Goal: Information Seeking & Learning: Check status

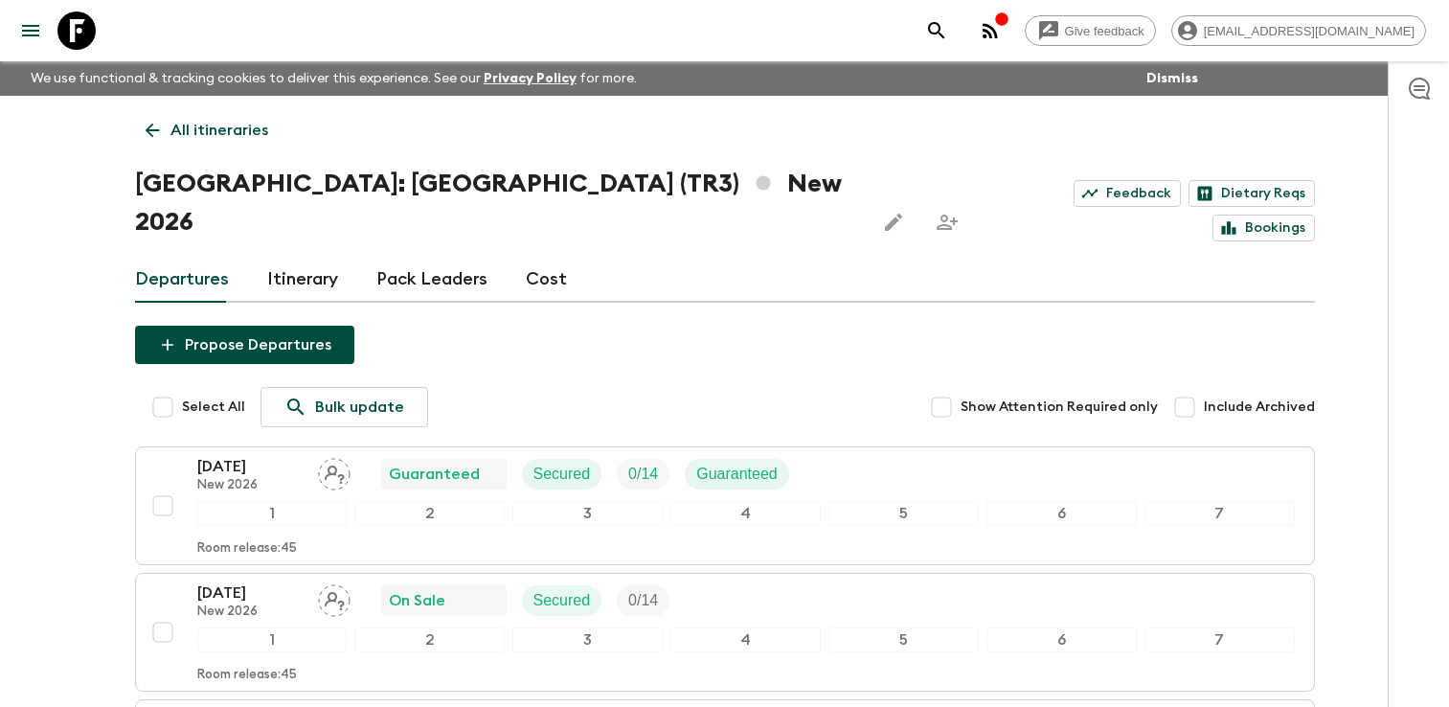
scroll to position [232, 0]
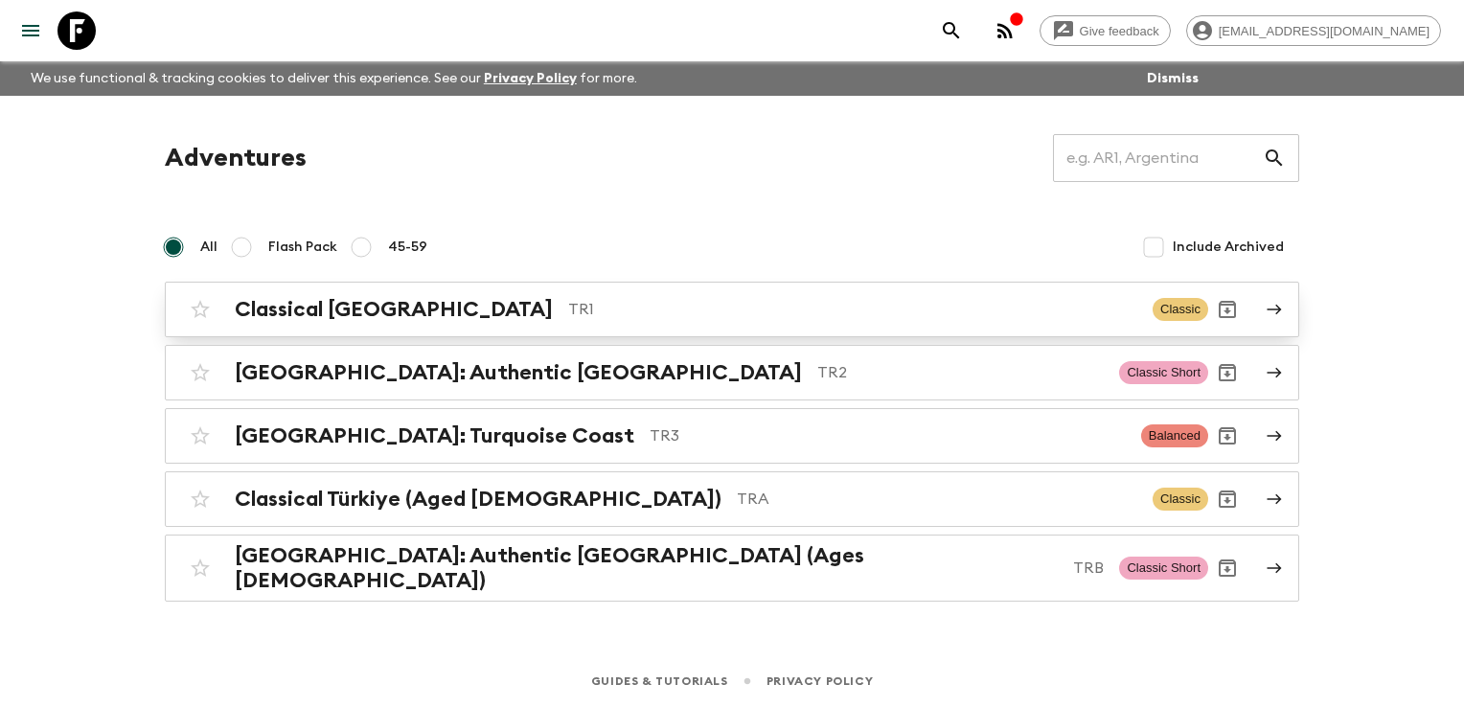
click at [310, 324] on div "Classical Türkiye TR1 Classic" at bounding box center [694, 309] width 1027 height 38
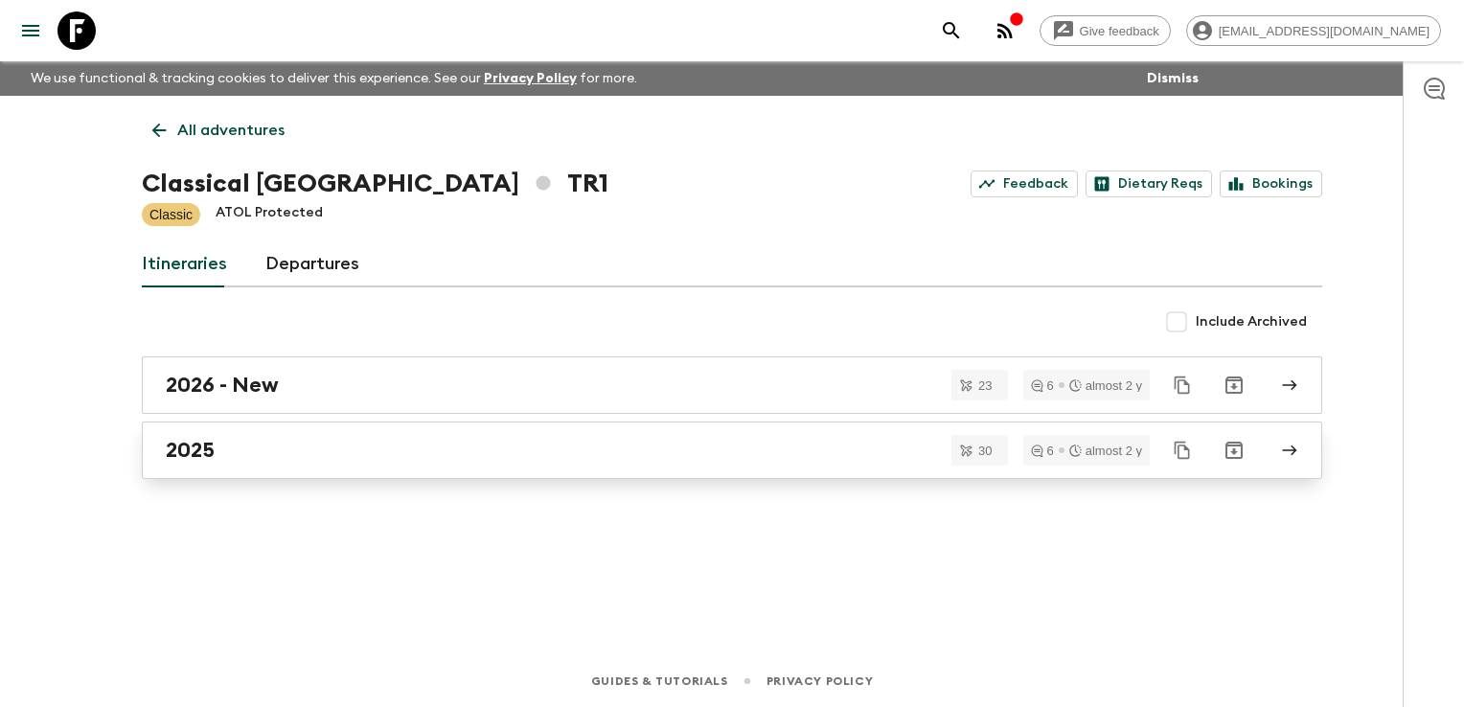
click at [284, 446] on div "2025" at bounding box center [714, 450] width 1096 height 25
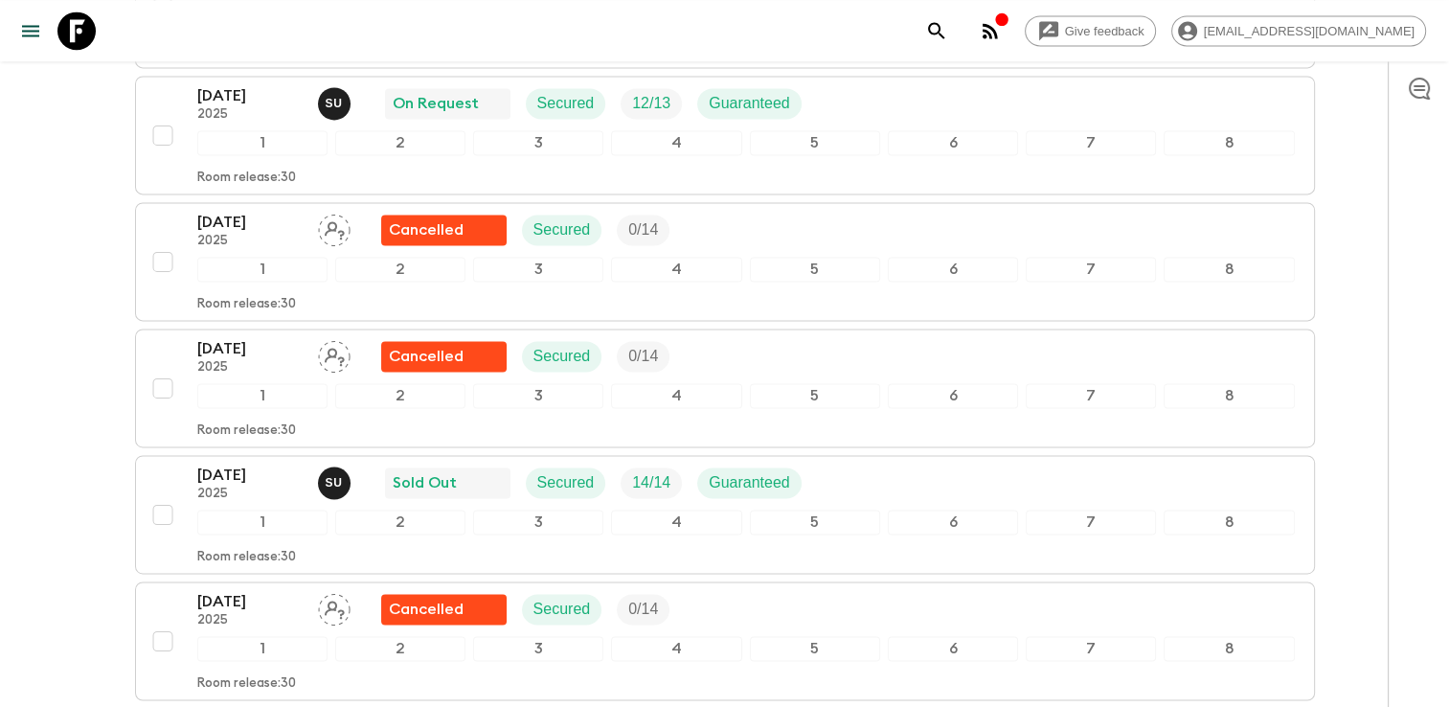
scroll to position [2736, 0]
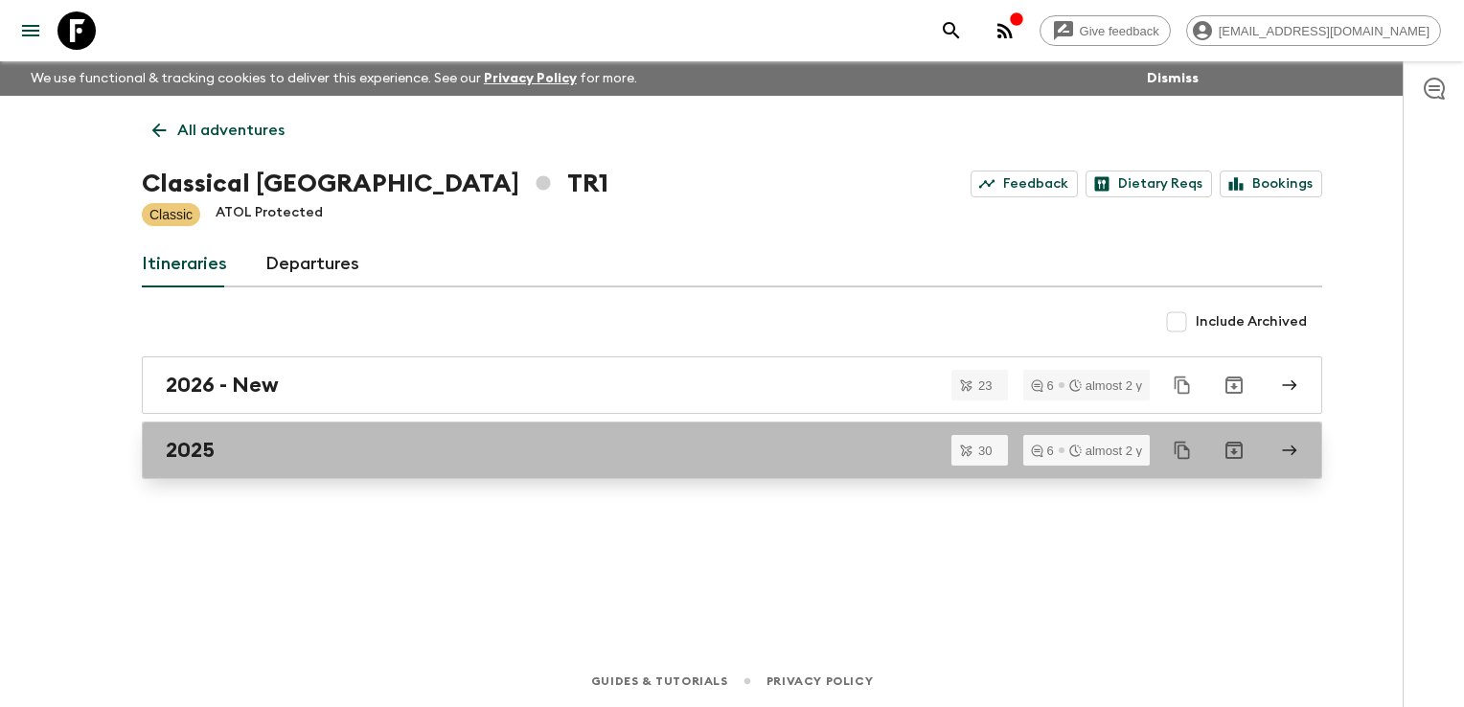
click at [191, 457] on h2 "2025" at bounding box center [190, 450] width 49 height 25
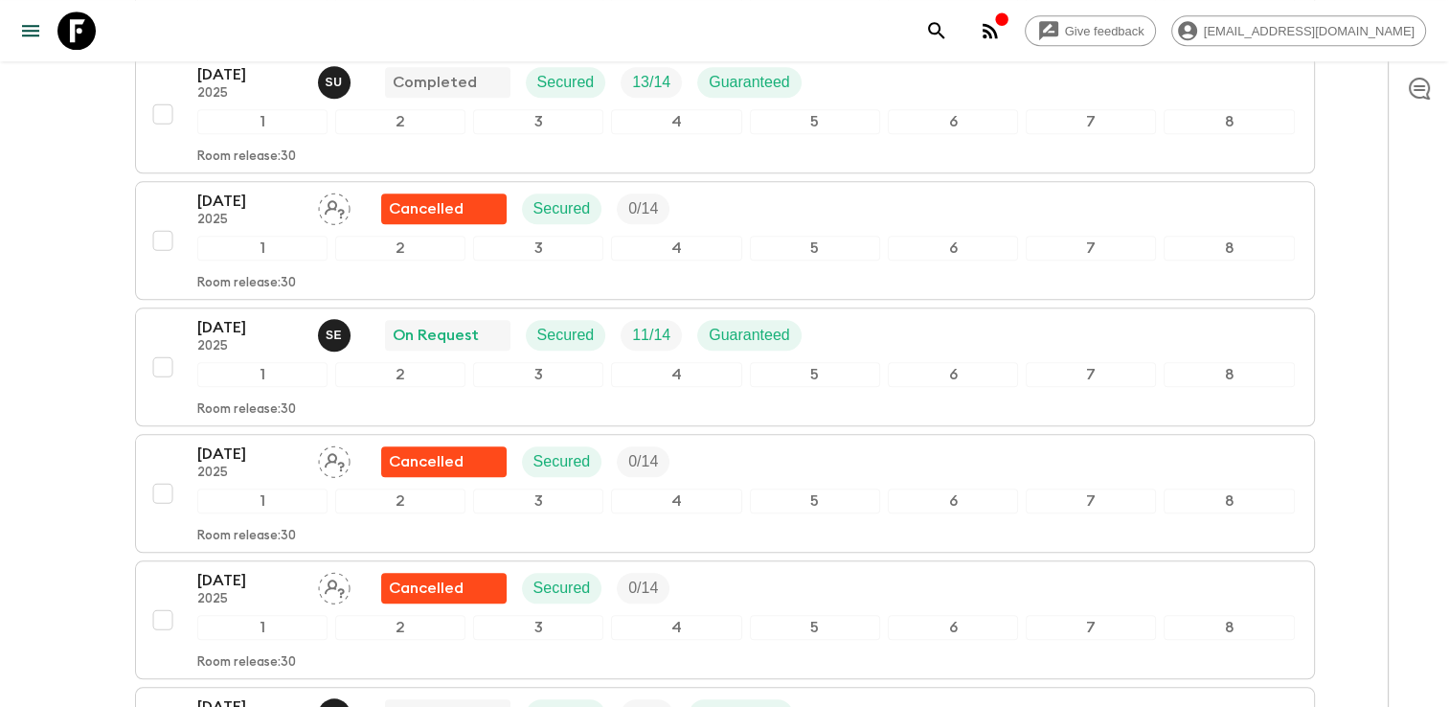
scroll to position [1873, 0]
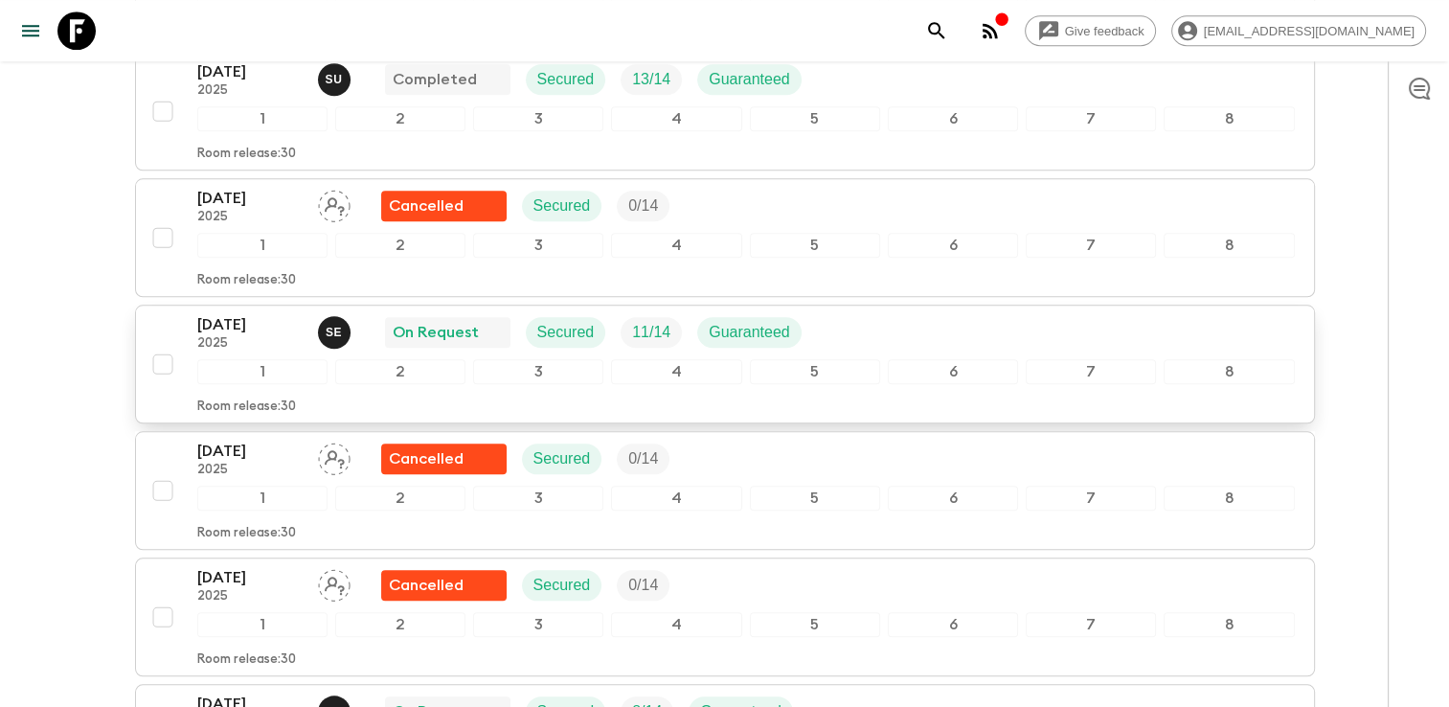
click at [858, 322] on div "[DATE] 2025 S E On Request Secured 11 / 14 Guaranteed" at bounding box center [746, 332] width 1098 height 38
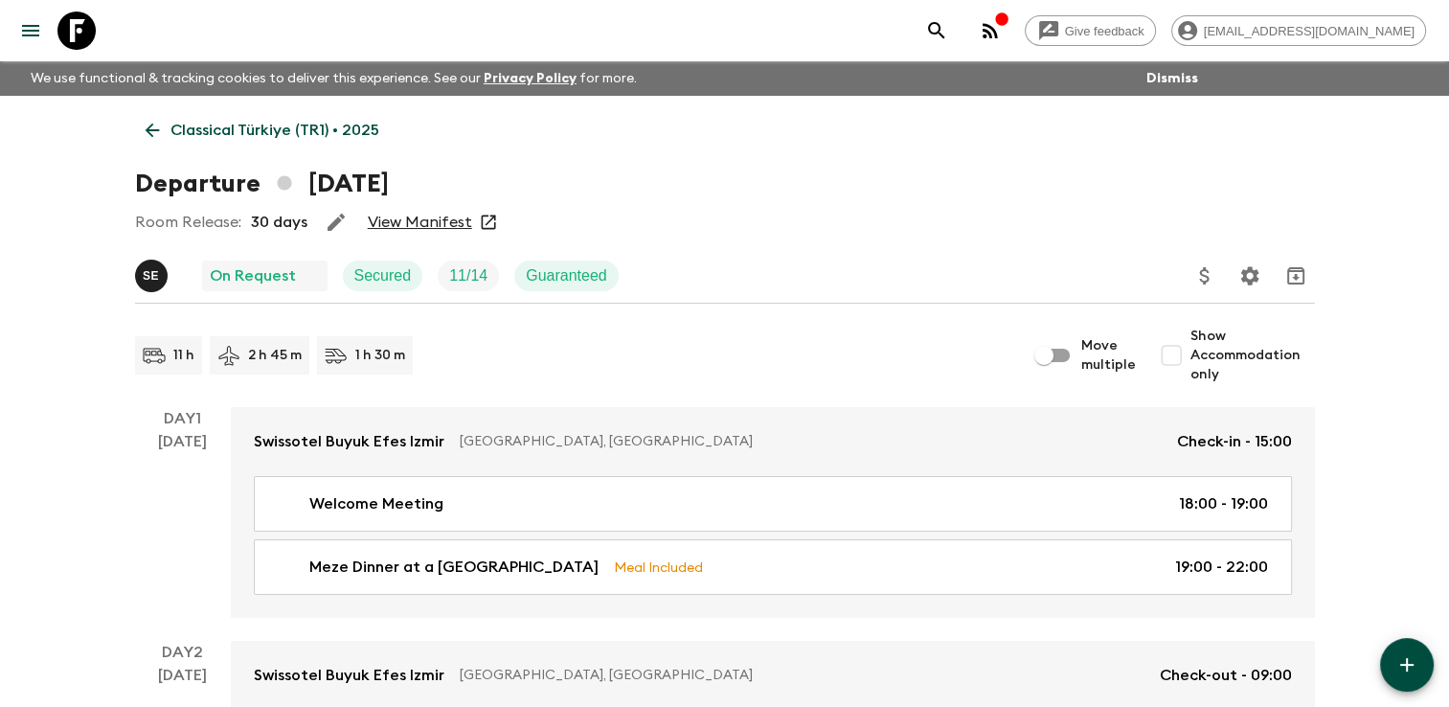
click at [415, 222] on link "View Manifest" at bounding box center [420, 222] width 104 height 19
